Goal: Find specific page/section: Find specific page/section

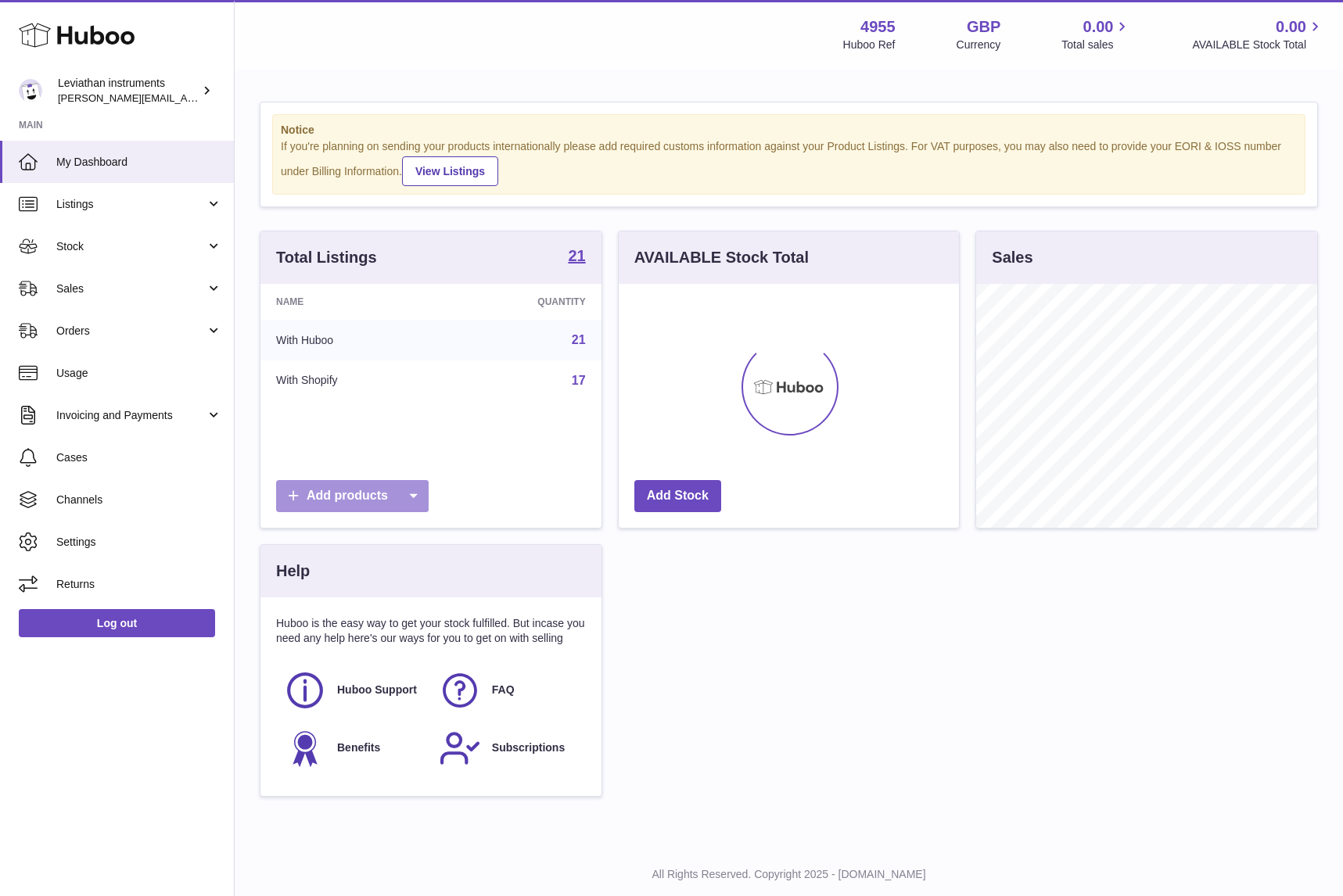
scroll to position [244, 341]
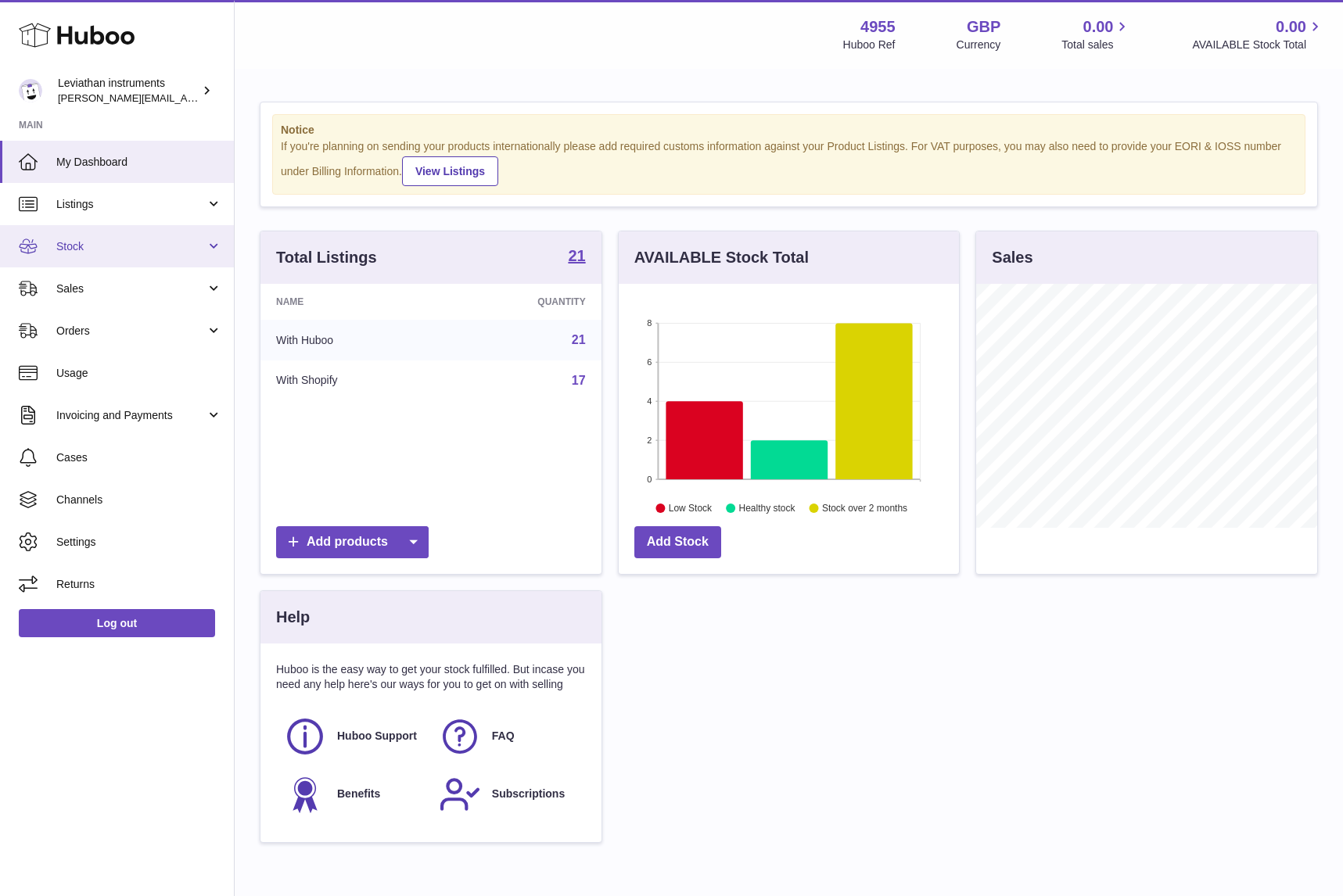
click at [111, 260] on link "Stock" at bounding box center [116, 246] width 234 height 42
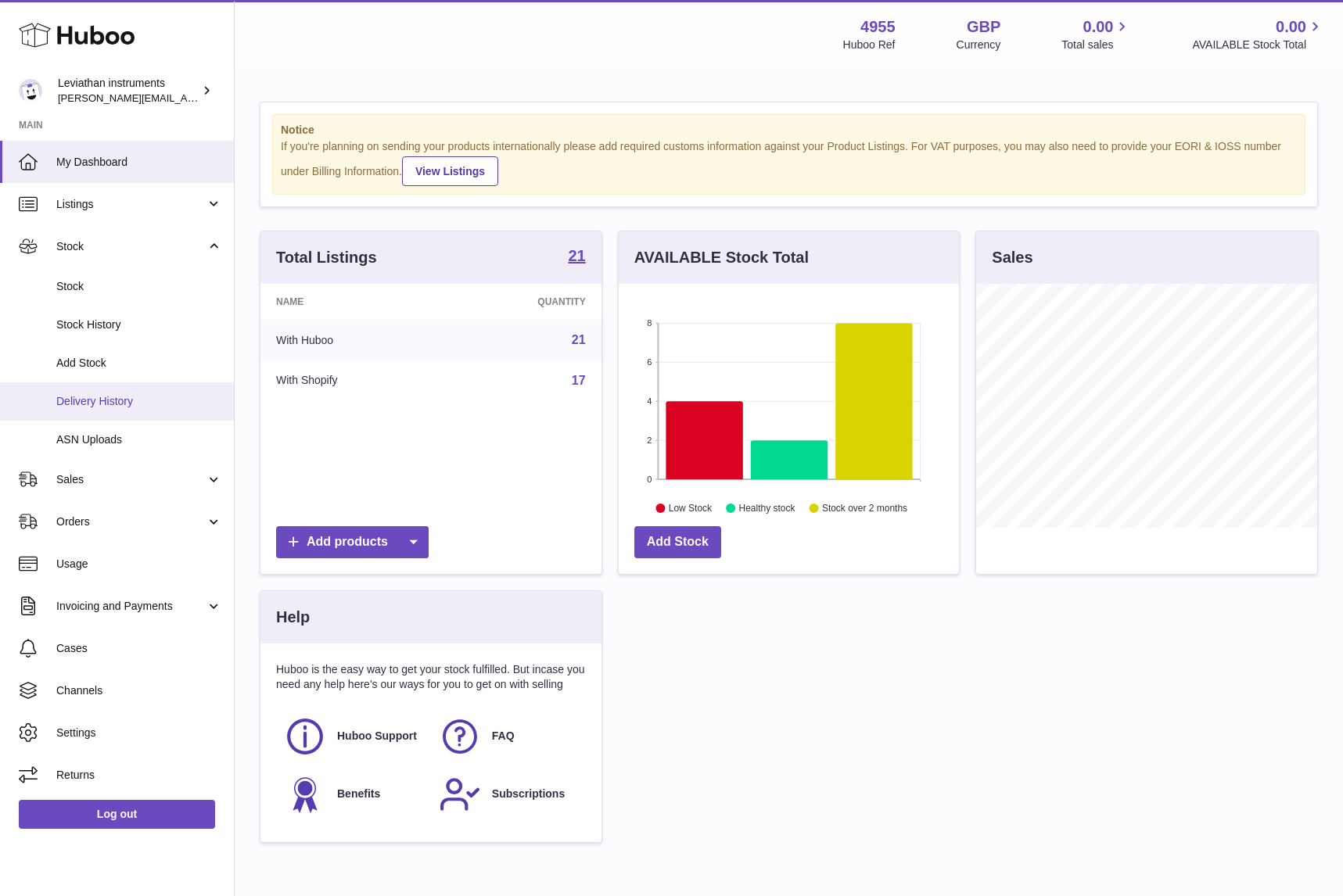
click at [103, 399] on span "Delivery History" at bounding box center [139, 402] width 166 height 15
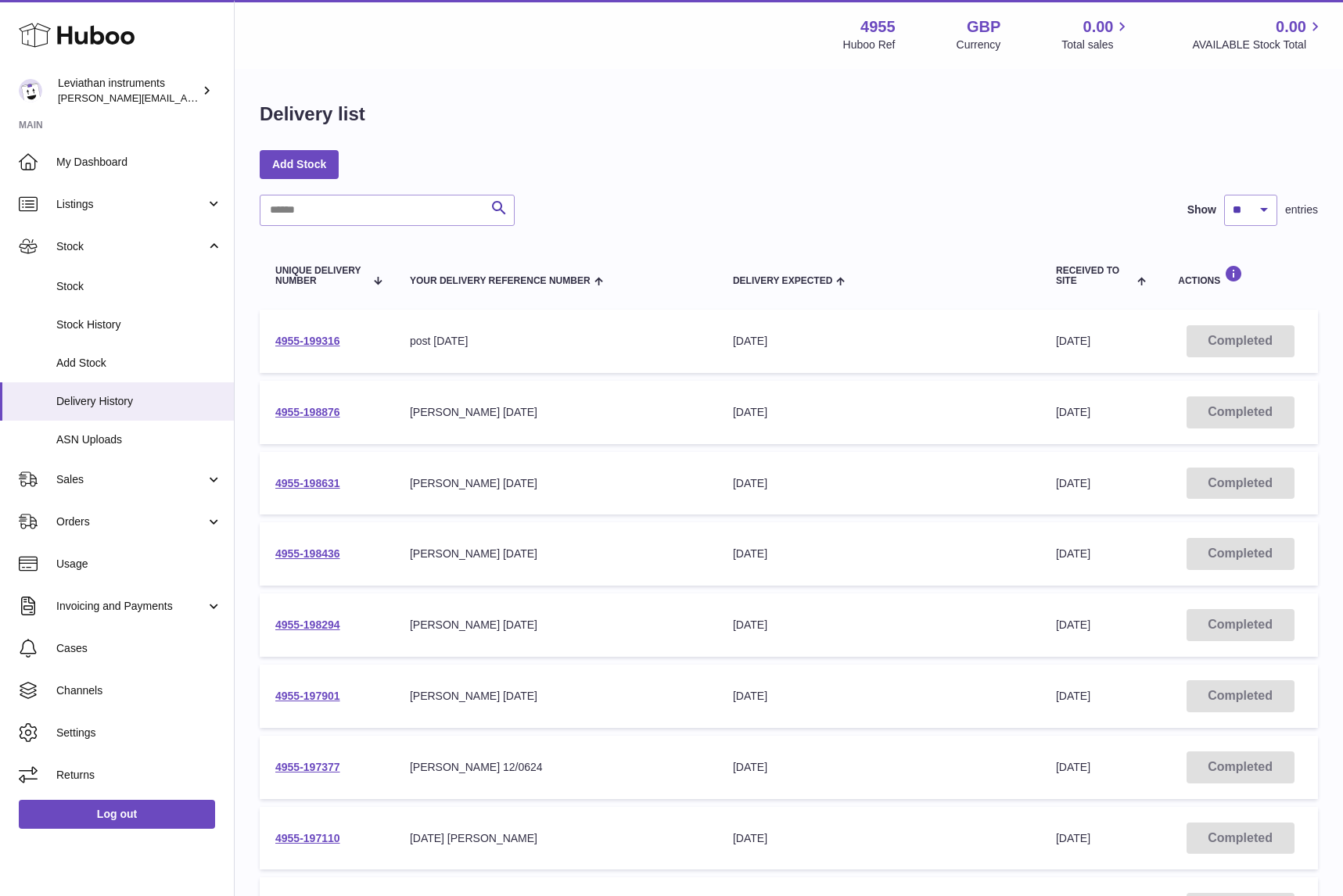
click at [669, 152] on div "Add Stock" at bounding box center [789, 164] width 1059 height 28
